Goal: Communication & Community: Answer question/provide support

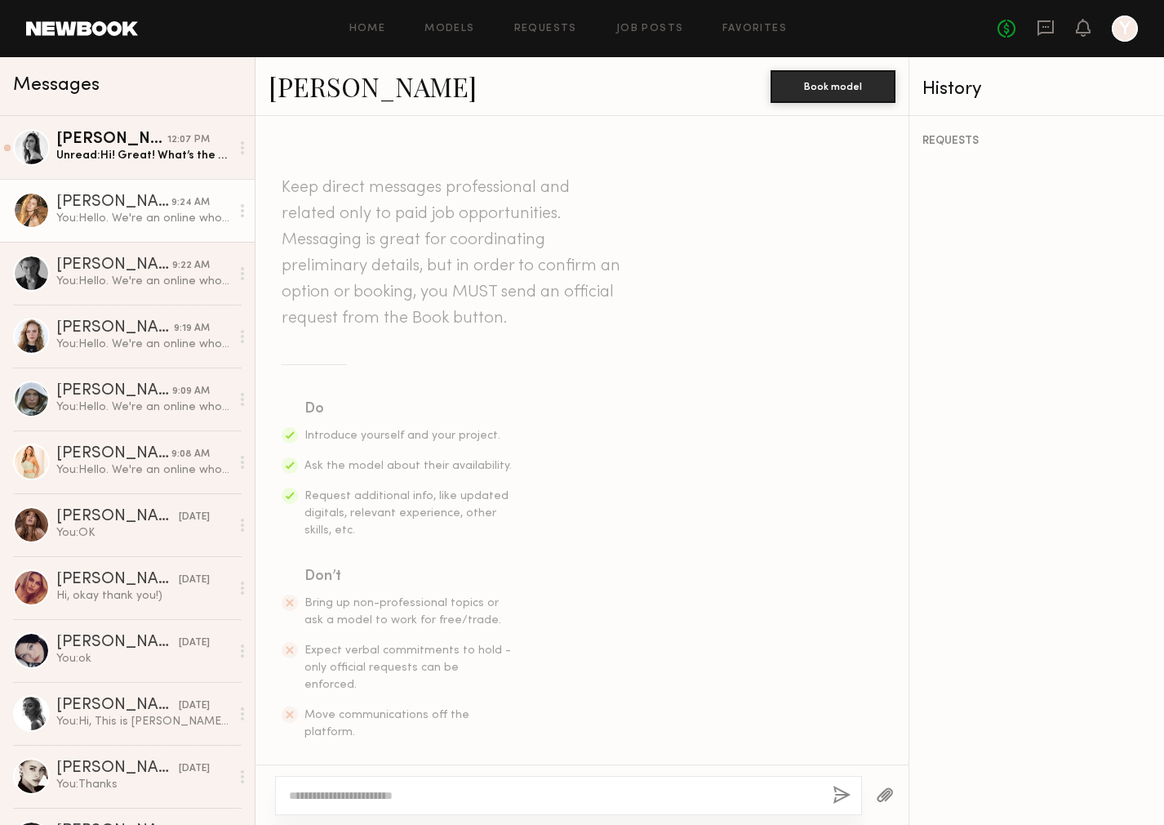
click at [157, 151] on div "Unread: Hi! Great! What’s the address?" at bounding box center [143, 156] width 174 height 16
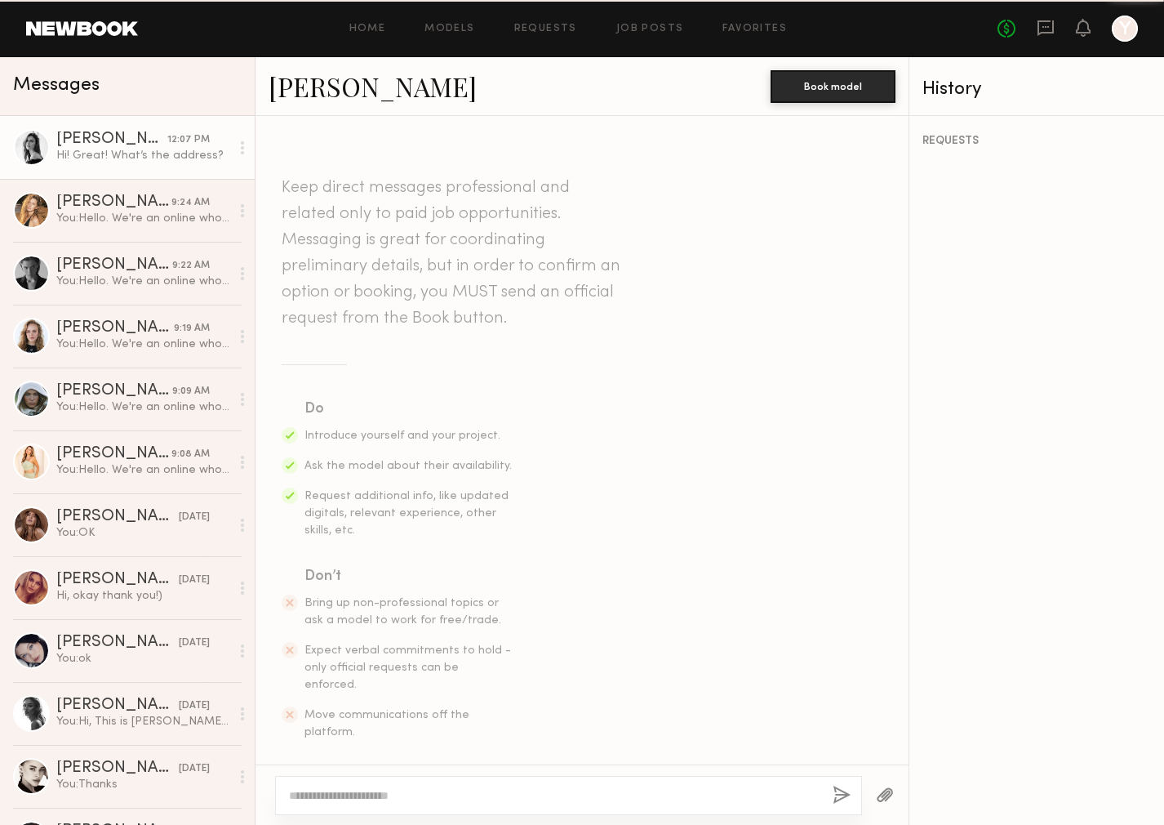
scroll to position [393, 0]
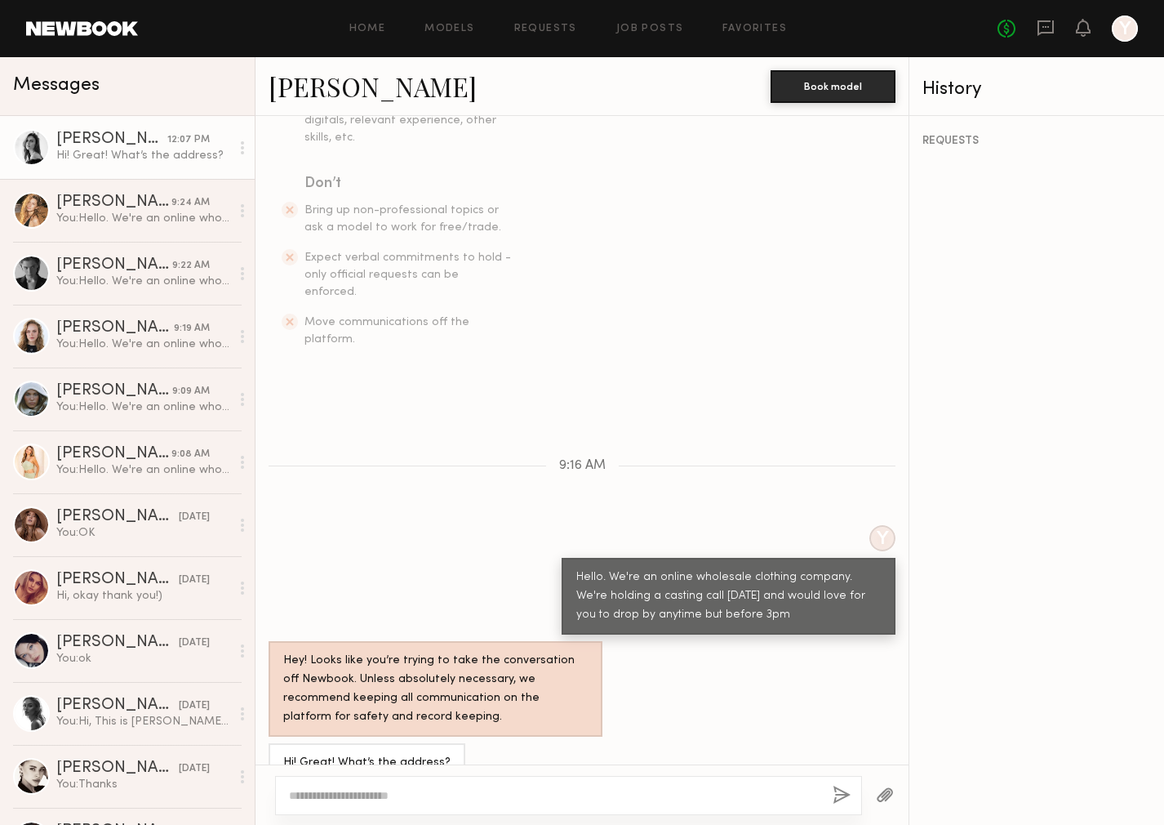
click at [371, 794] on textarea at bounding box center [554, 795] width 531 height 16
type textarea "**********"
click at [838, 794] on button "button" at bounding box center [842, 795] width 18 height 20
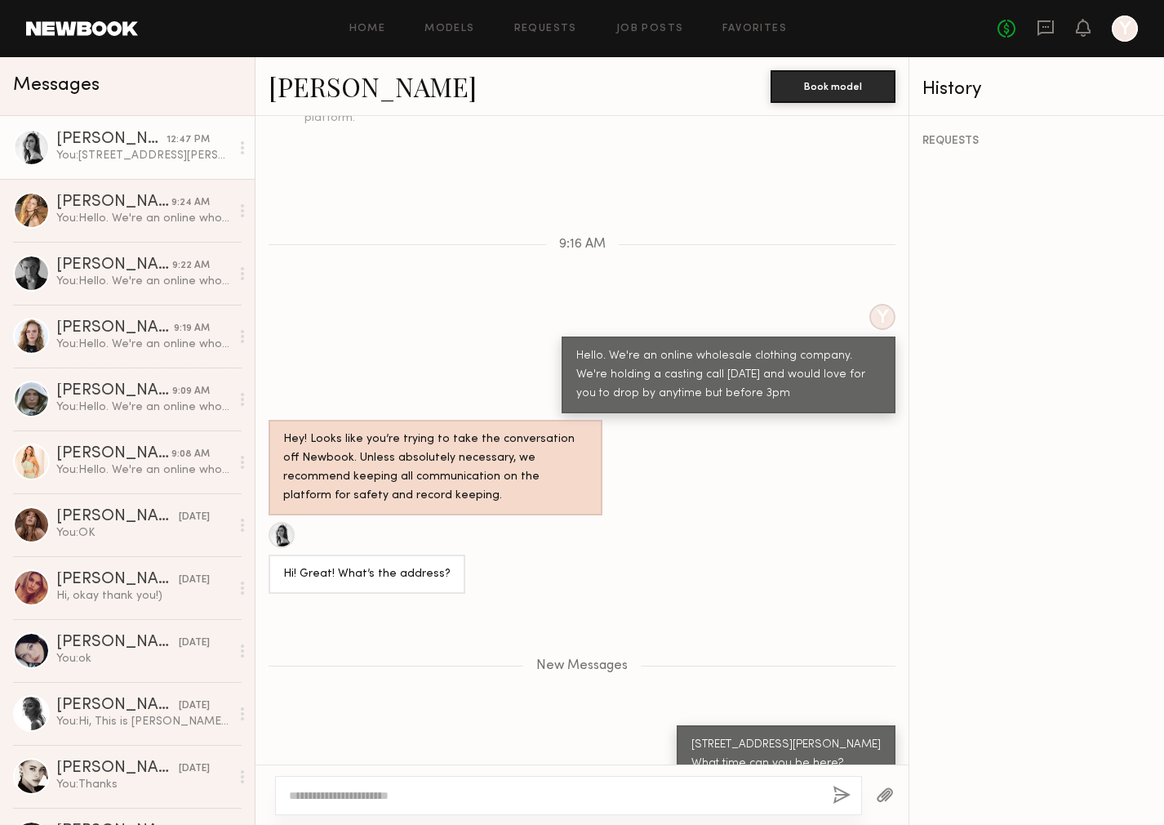
click at [45, 150] on div at bounding box center [31, 147] width 37 height 37
click at [331, 82] on link "Leah M." at bounding box center [373, 86] width 208 height 35
